Goal: Transaction & Acquisition: Purchase product/service

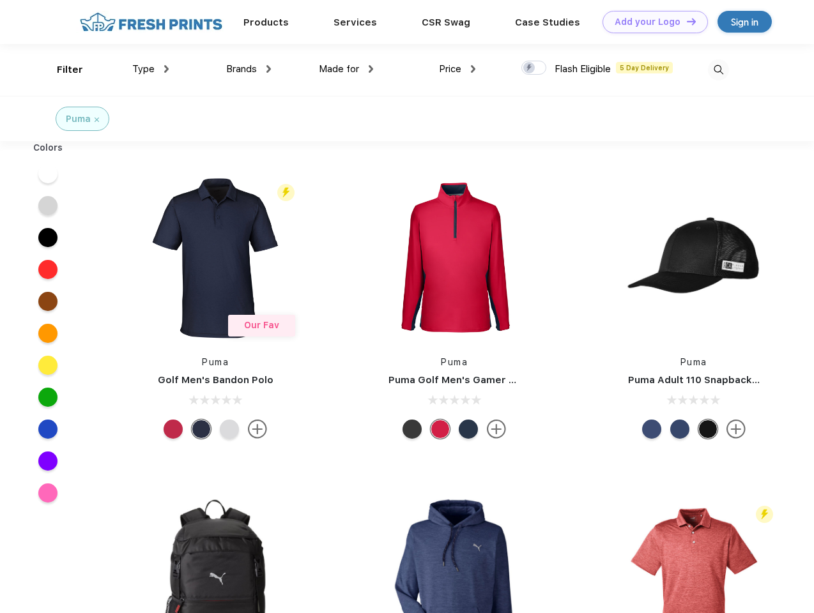
click at [651, 22] on link "Add your Logo Design Tool" at bounding box center [655, 22] width 105 height 22
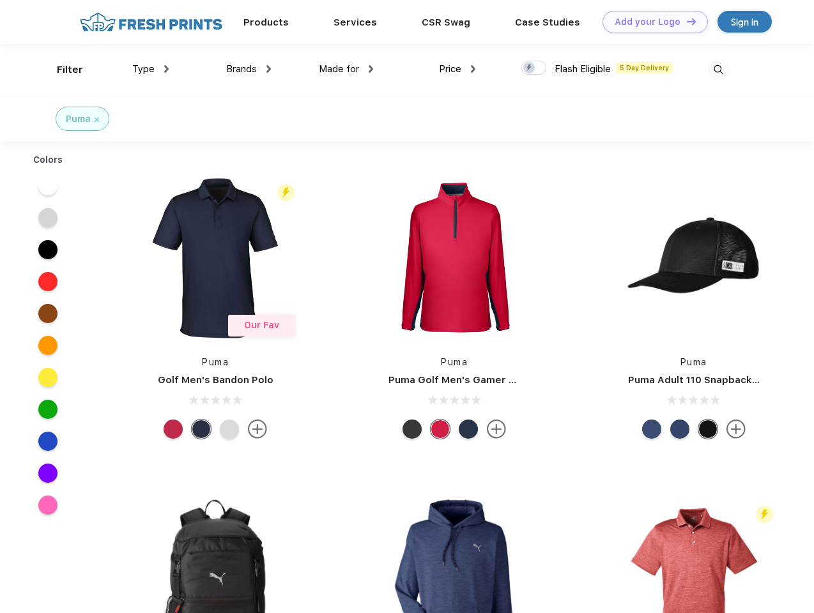
click at [0, 0] on div "Design Tool" at bounding box center [0, 0] width 0 height 0
click at [686, 21] on link "Add your Logo Design Tool" at bounding box center [655, 22] width 105 height 22
click at [61, 70] on div "Filter" at bounding box center [70, 70] width 26 height 15
click at [151, 69] on span "Type" at bounding box center [143, 69] width 22 height 12
click at [249, 69] on span "Brands" at bounding box center [241, 69] width 31 height 12
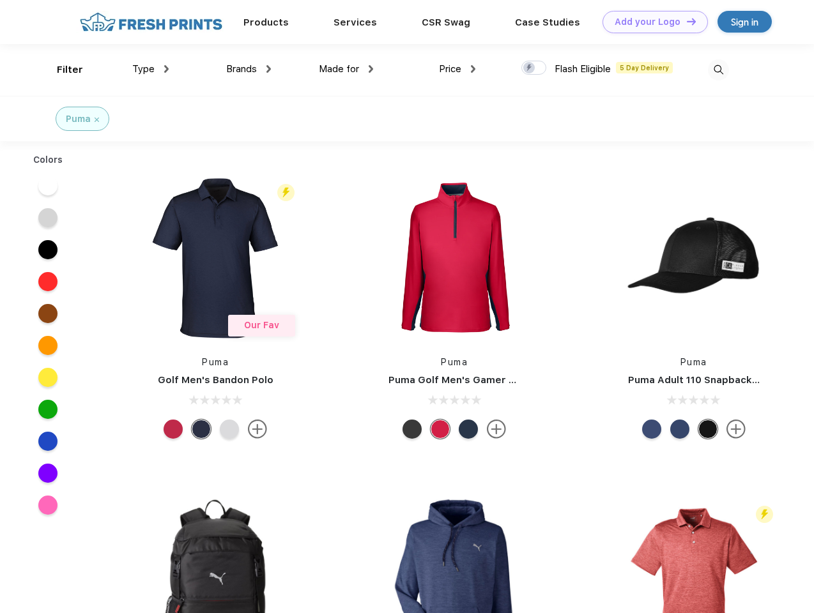
click at [346, 69] on span "Made for" at bounding box center [339, 69] width 40 height 12
click at [458, 69] on span "Price" at bounding box center [450, 69] width 22 height 12
click at [534, 68] on div at bounding box center [533, 68] width 25 height 14
click at [530, 68] on input "checkbox" at bounding box center [525, 64] width 8 height 8
click at [718, 70] on img at bounding box center [718, 69] width 21 height 21
